Goal: Navigation & Orientation: Locate item on page

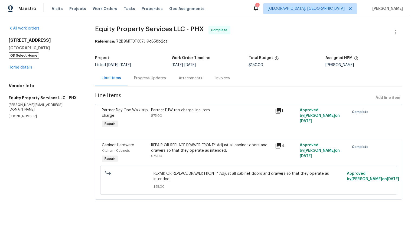
click at [279, 109] on icon at bounding box center [278, 110] width 5 height 5
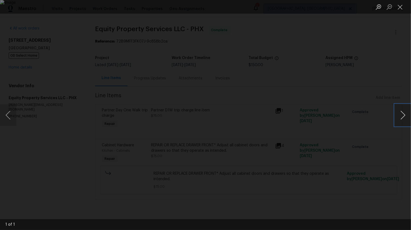
click at [354, 112] on button "Next image" at bounding box center [403, 115] width 16 height 22
click at [354, 113] on button "Next image" at bounding box center [403, 115] width 16 height 22
click at [354, 8] on button "Close lightbox" at bounding box center [400, 6] width 11 height 9
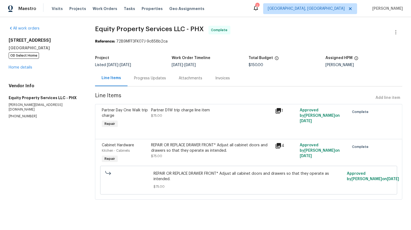
click at [279, 147] on icon at bounding box center [278, 145] width 5 height 5
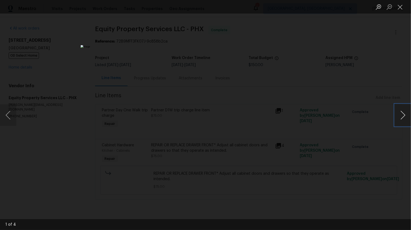
click at [354, 113] on button "Next image" at bounding box center [403, 115] width 16 height 22
click at [354, 7] on button "Close lightbox" at bounding box center [400, 6] width 11 height 9
